Goal: Entertainment & Leisure: Consume media (video, audio)

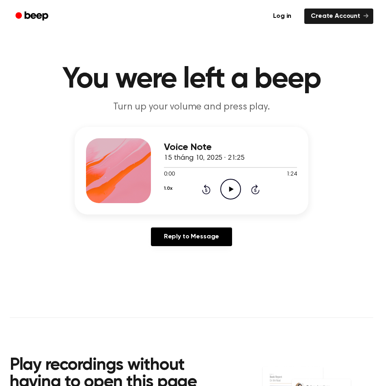
click at [240, 188] on icon "Play Audio" at bounding box center [230, 189] width 21 height 21
click at [226, 190] on icon "Pause Audio" at bounding box center [230, 189] width 21 height 21
click at [226, 190] on icon "Play Audio" at bounding box center [230, 189] width 21 height 21
click at [164, 265] on main "You were left a beep Turn up your volume and press play. Voice Note 15 tháng 10…" at bounding box center [191, 254] width 383 height 508
click at [232, 187] on icon at bounding box center [231, 189] width 4 height 5
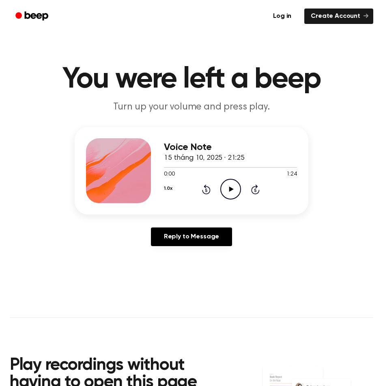
click at [231, 189] on icon at bounding box center [231, 189] width 4 height 5
click at [177, 168] on div at bounding box center [230, 167] width 133 height 1
drag, startPoint x: 161, startPoint y: 169, endPoint x: 166, endPoint y: 168, distance: 5.8
click at [166, 168] on div at bounding box center [230, 167] width 133 height 6
click at [179, 209] on div "Voice Note 15 tháng 10, 2025 · 21:25 0:00 1:24 Your browser does not support th…" at bounding box center [192, 171] width 234 height 88
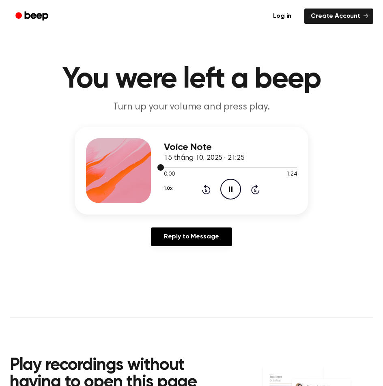
drag, startPoint x: 165, startPoint y: 168, endPoint x: 194, endPoint y: 170, distance: 29.7
click at [194, 170] on div at bounding box center [230, 167] width 133 height 6
click at [230, 187] on icon at bounding box center [231, 189] width 4 height 5
click at [230, 191] on icon at bounding box center [231, 189] width 4 height 5
click at [202, 190] on icon at bounding box center [206, 190] width 9 height 10
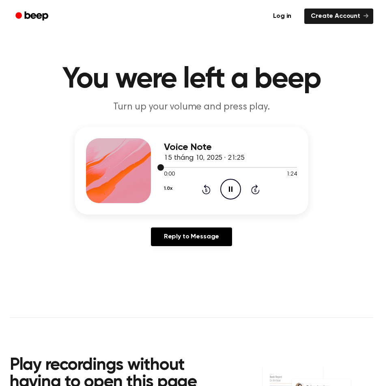
drag, startPoint x: 176, startPoint y: 168, endPoint x: 222, endPoint y: 165, distance: 46.3
click at [222, 165] on div at bounding box center [230, 167] width 133 height 6
drag, startPoint x: 162, startPoint y: 167, endPoint x: 230, endPoint y: 169, distance: 68.2
click at [230, 169] on div at bounding box center [230, 167] width 133 height 6
